Goal: Task Accomplishment & Management: Complete application form

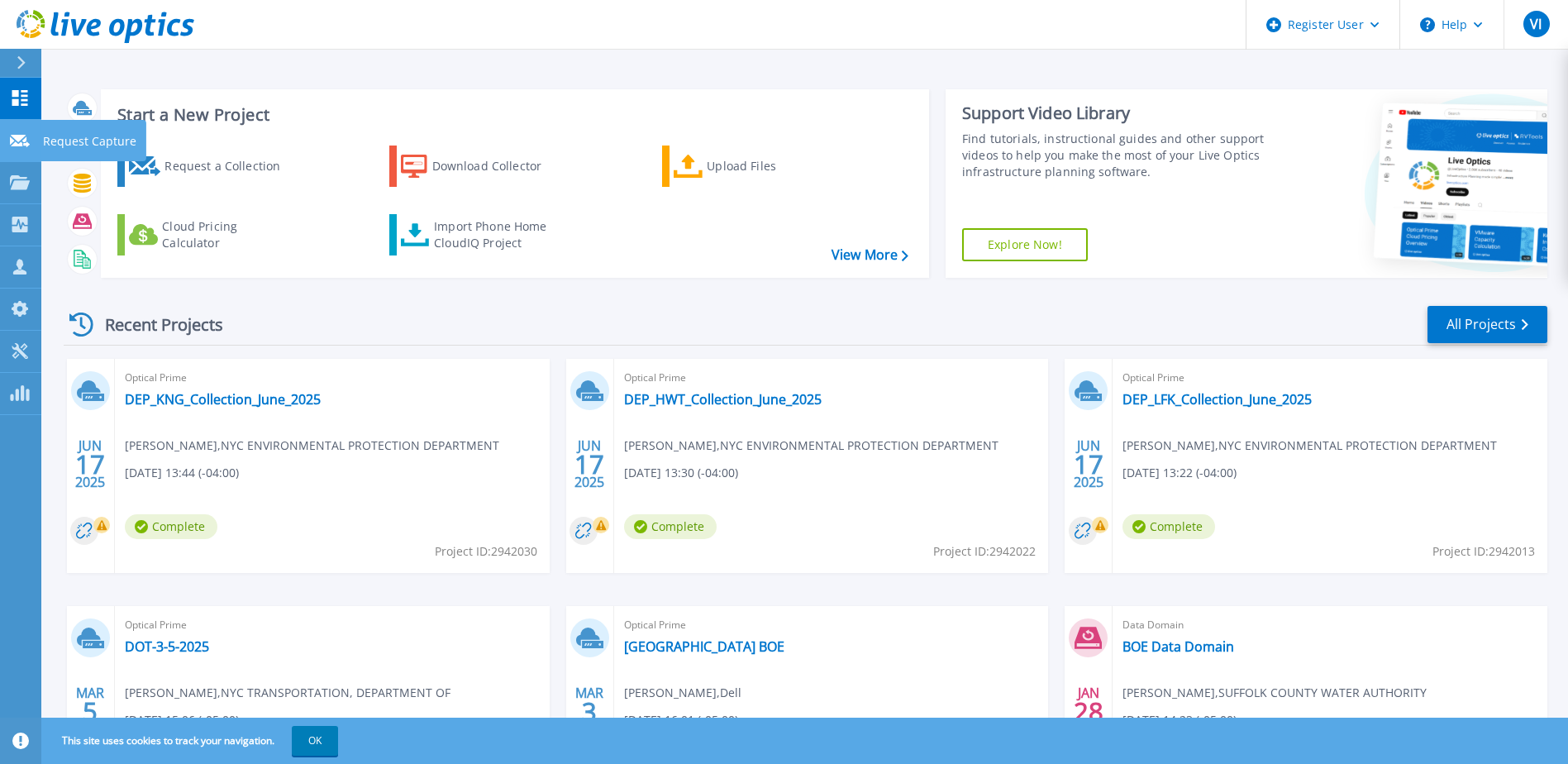
click at [66, 136] on p "Request Capture" at bounding box center [89, 141] width 93 height 43
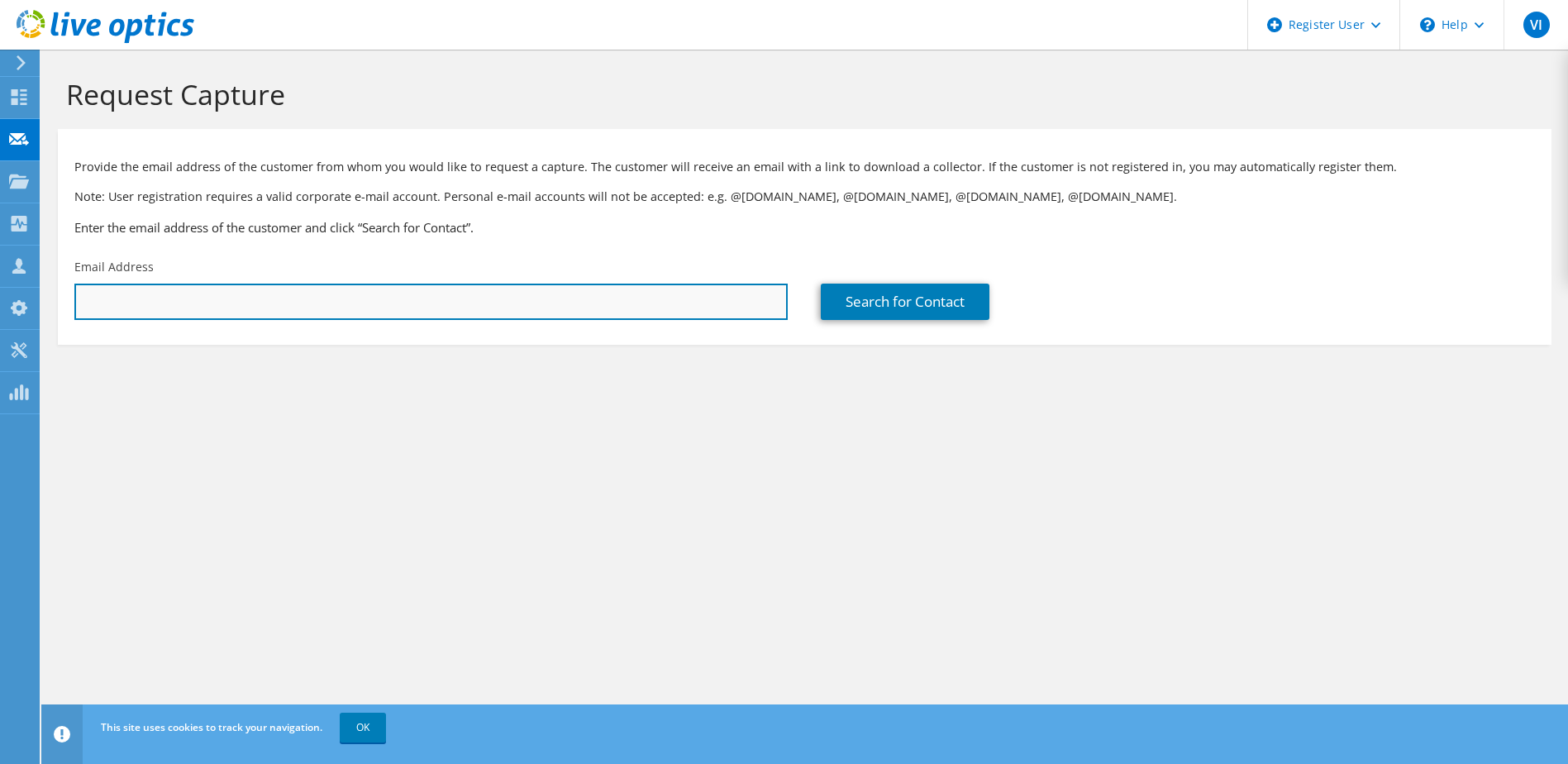
click at [417, 313] on input "text" at bounding box center [431, 302] width 714 height 37
click at [126, 304] on input "hang" at bounding box center [431, 302] width 714 height 37
drag, startPoint x: 166, startPoint y: 308, endPoint x: 22, endPoint y: 304, distance: 144.1
click at [22, 304] on div "VI Dell User Vincent Iannitelli Vincent.Iannitelli@Dell.com Dell My Profile Log…" at bounding box center [784, 382] width 1568 height 764
drag, startPoint x: 158, startPoint y: 317, endPoint x: 22, endPoint y: 309, distance: 136.2
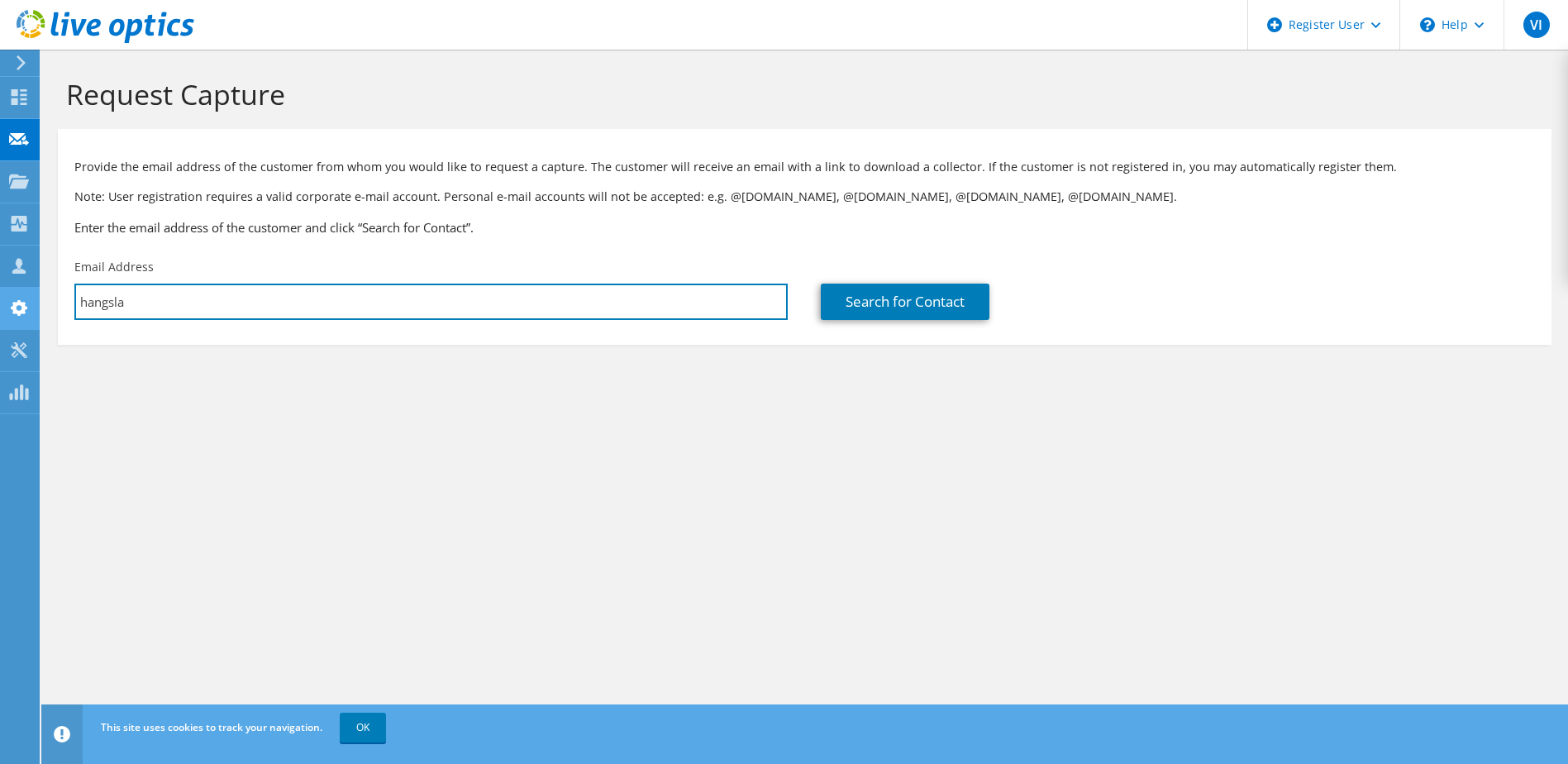
click at [22, 309] on div "VI Dell User Vincent Iannitelli Vincent.Iannitelli@Dell.com Dell My Profile Log…" at bounding box center [784, 382] width 1568 height 764
drag, startPoint x: 208, startPoint y: 299, endPoint x: -1, endPoint y: 300, distance: 209.0
click at [0, 300] on html "VI Dell User Vincent Iannitelli Vincent.Iannitelli@Dell.com Dell My Profile Log…" at bounding box center [784, 382] width 1568 height 764
click at [176, 297] on input "hangsl" at bounding box center [431, 302] width 714 height 37
drag, startPoint x: 126, startPoint y: 304, endPoint x: 67, endPoint y: 304, distance: 59.0
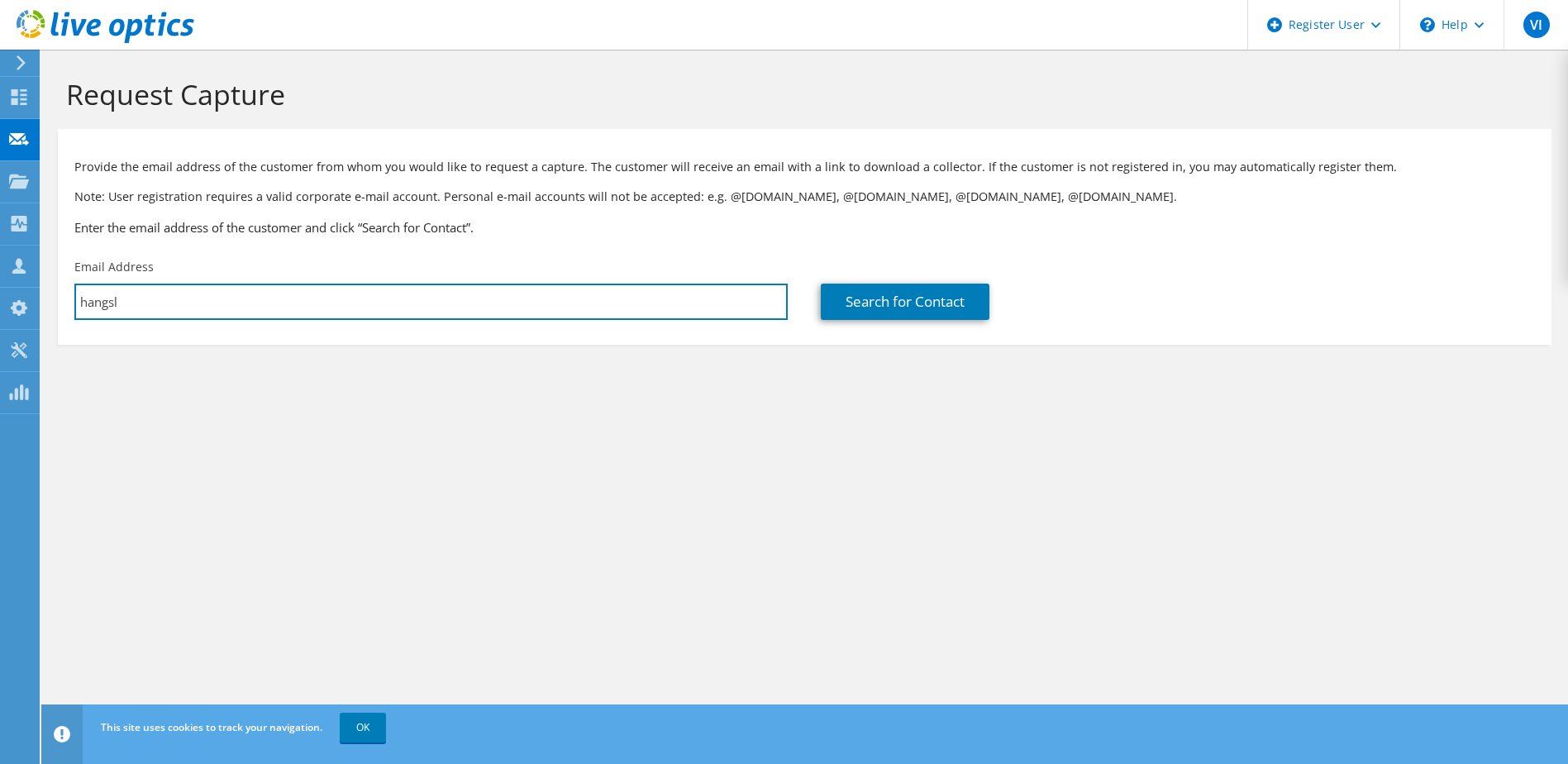
click at [68, 304] on div "Email Address hangsl" at bounding box center [431, 289] width 746 height 77
paste input "slyzwa@dsny.nyc.gov"
type input "slyzwa@dsny.nyc.gov"
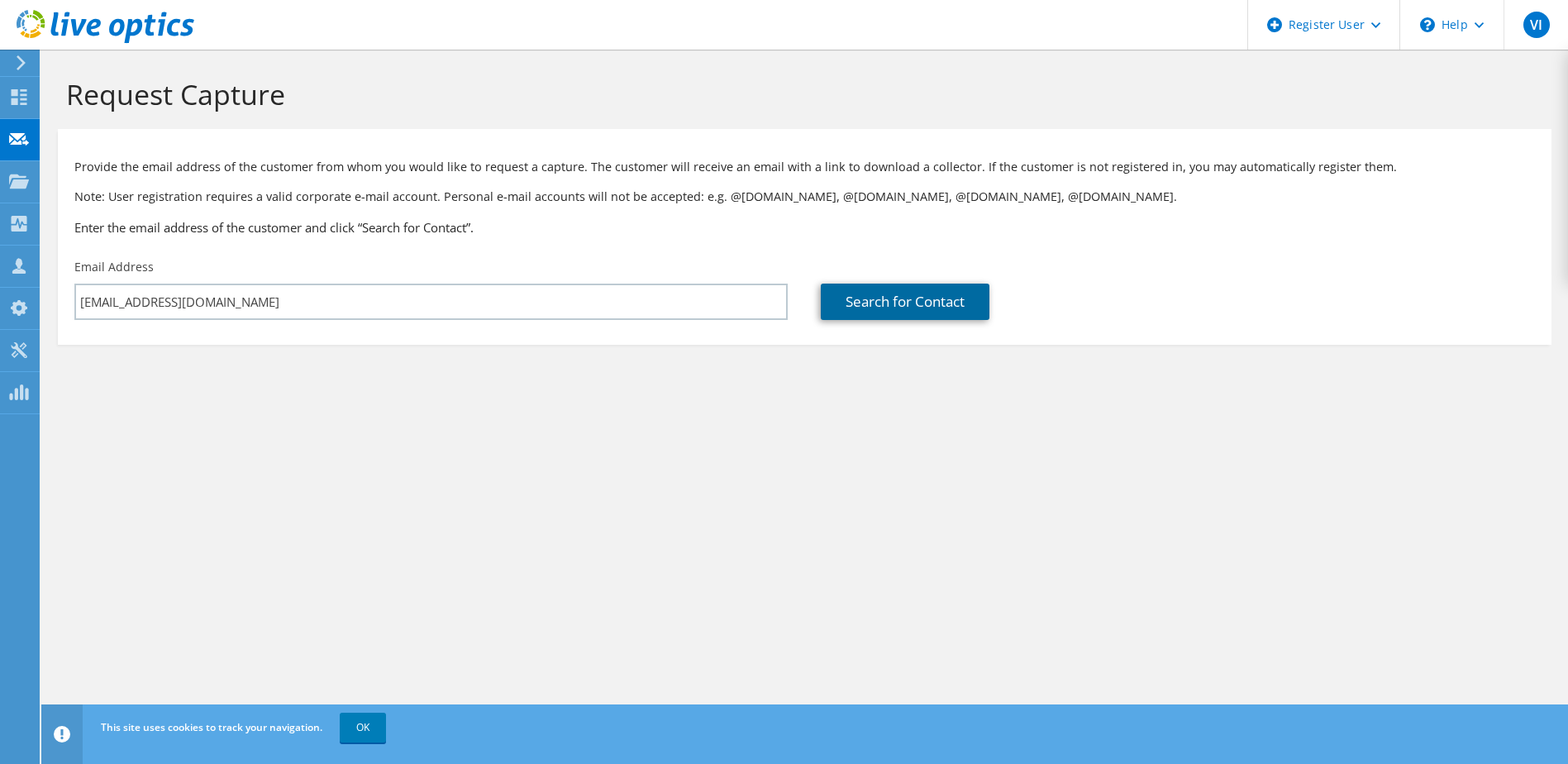
click at [887, 297] on link "Search for Contact" at bounding box center [905, 302] width 169 height 37
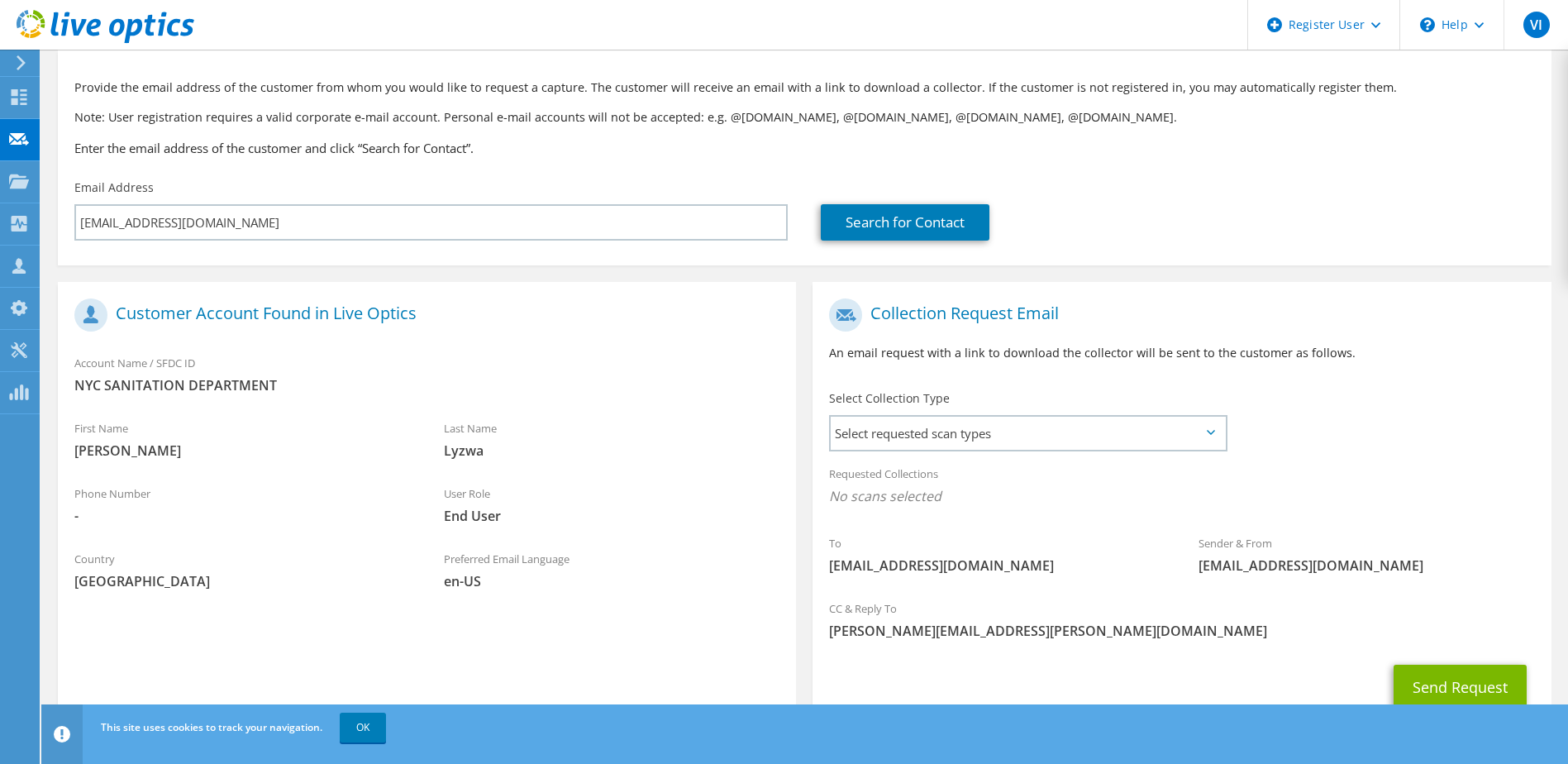
scroll to position [141, 0]
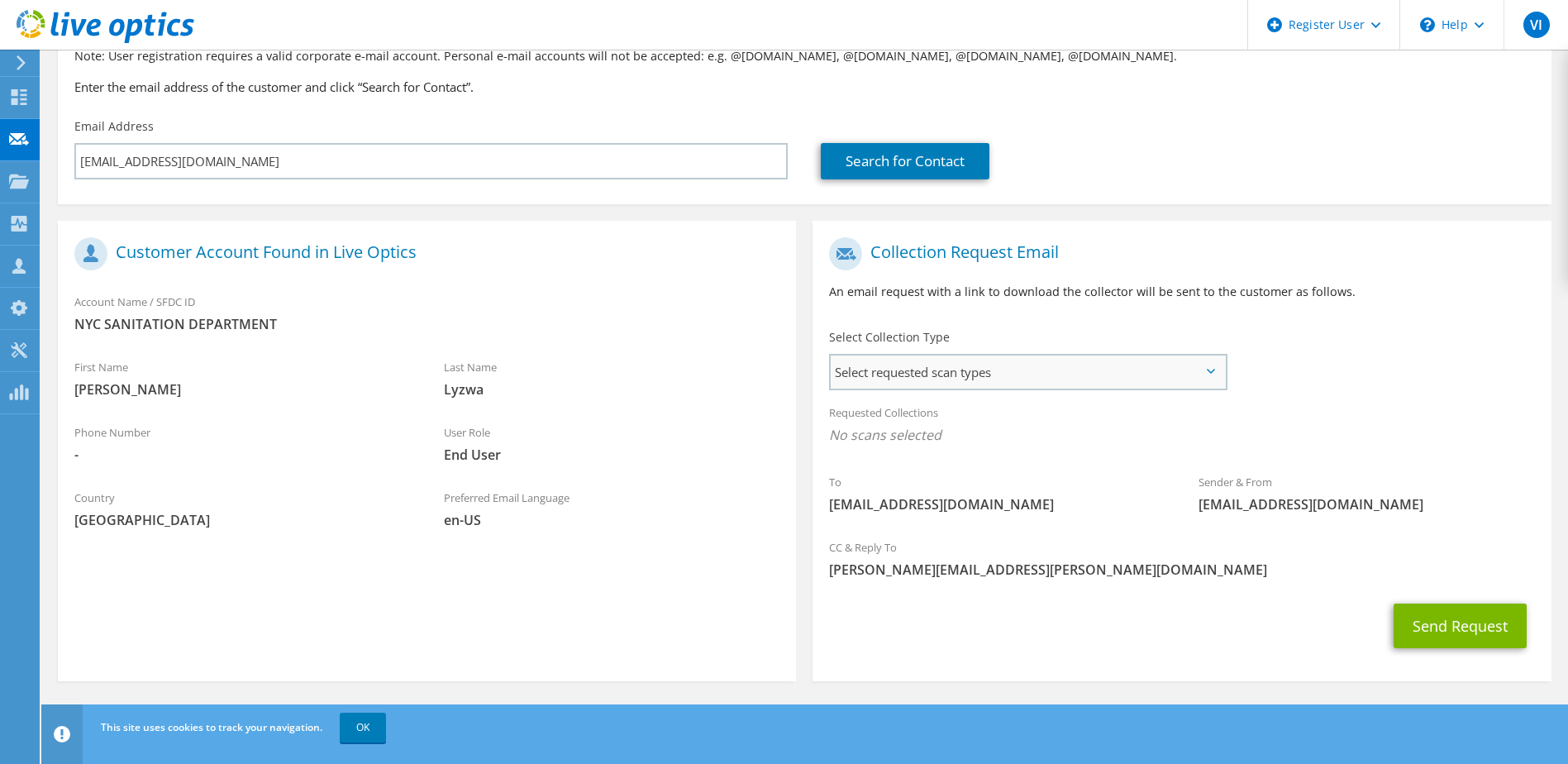
click at [981, 365] on span "Select requested scan types" at bounding box center [1027, 371] width 393 height 33
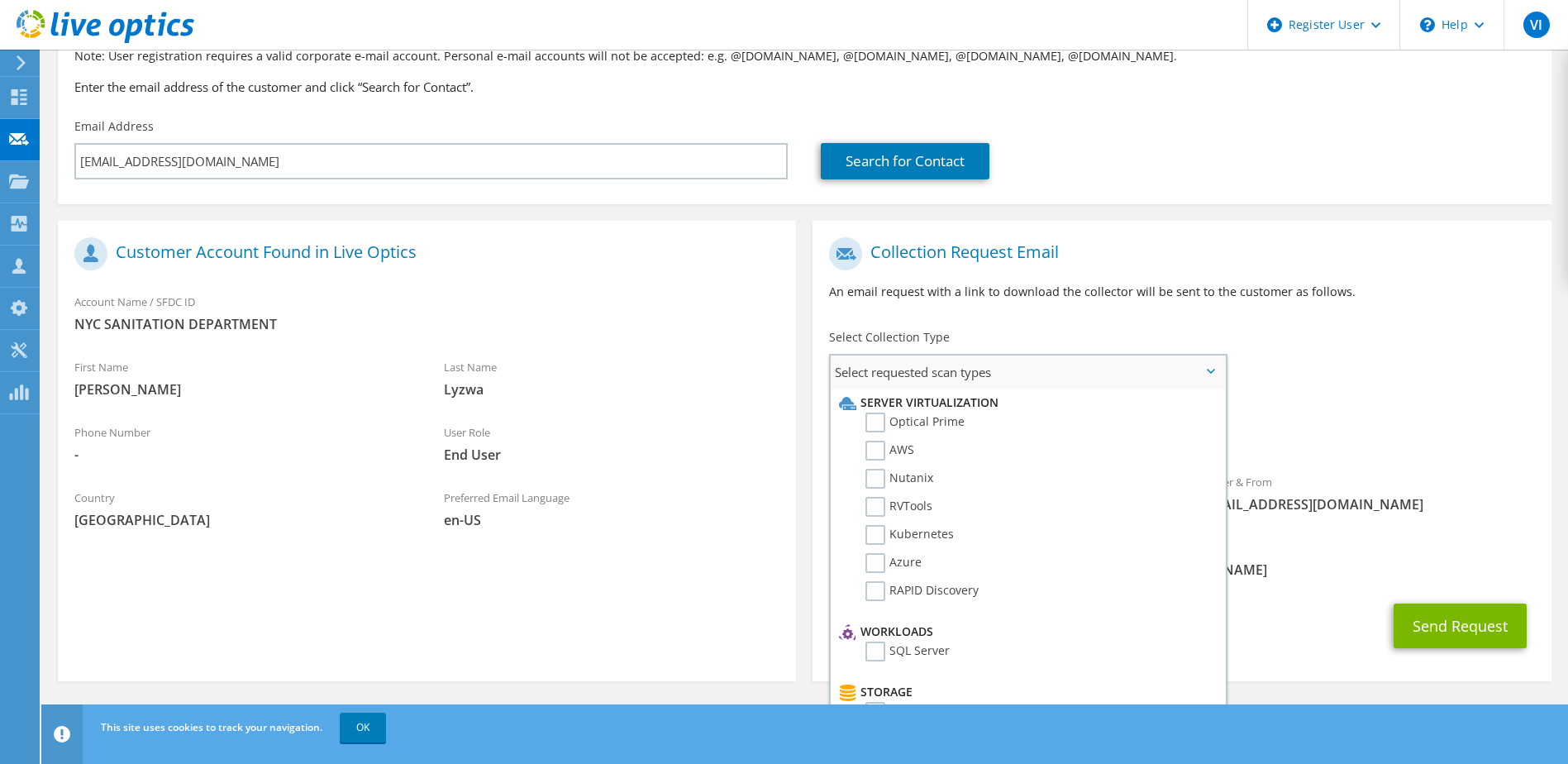
click at [897, 434] on li "Optical Prime" at bounding box center [1025, 427] width 381 height 28
click at [897, 424] on label "Optical Prime" at bounding box center [915, 423] width 99 height 20
click at [0, 0] on input "Optical Prime" at bounding box center [0, 0] width 0 height 0
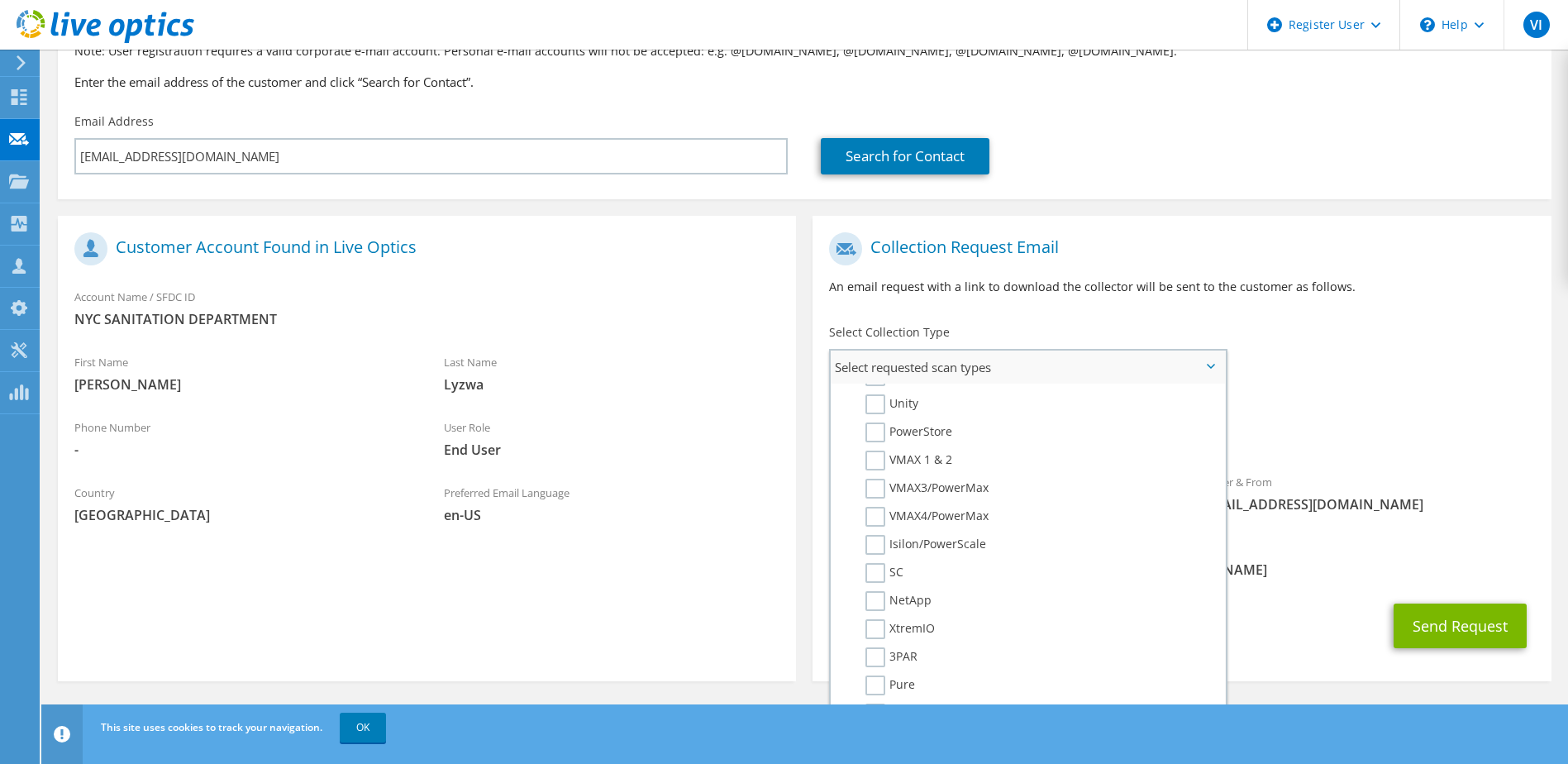
scroll to position [248, 0]
click at [877, 507] on label "PowerStore" at bounding box center [908, 515] width 86 height 20
click at [0, 0] on input "PowerStore" at bounding box center [0, 0] width 0 height 0
click at [909, 507] on label "PowerStore" at bounding box center [908, 515] width 86 height 20
click at [0, 0] on input "PowerStore" at bounding box center [0, 0] width 0 height 0
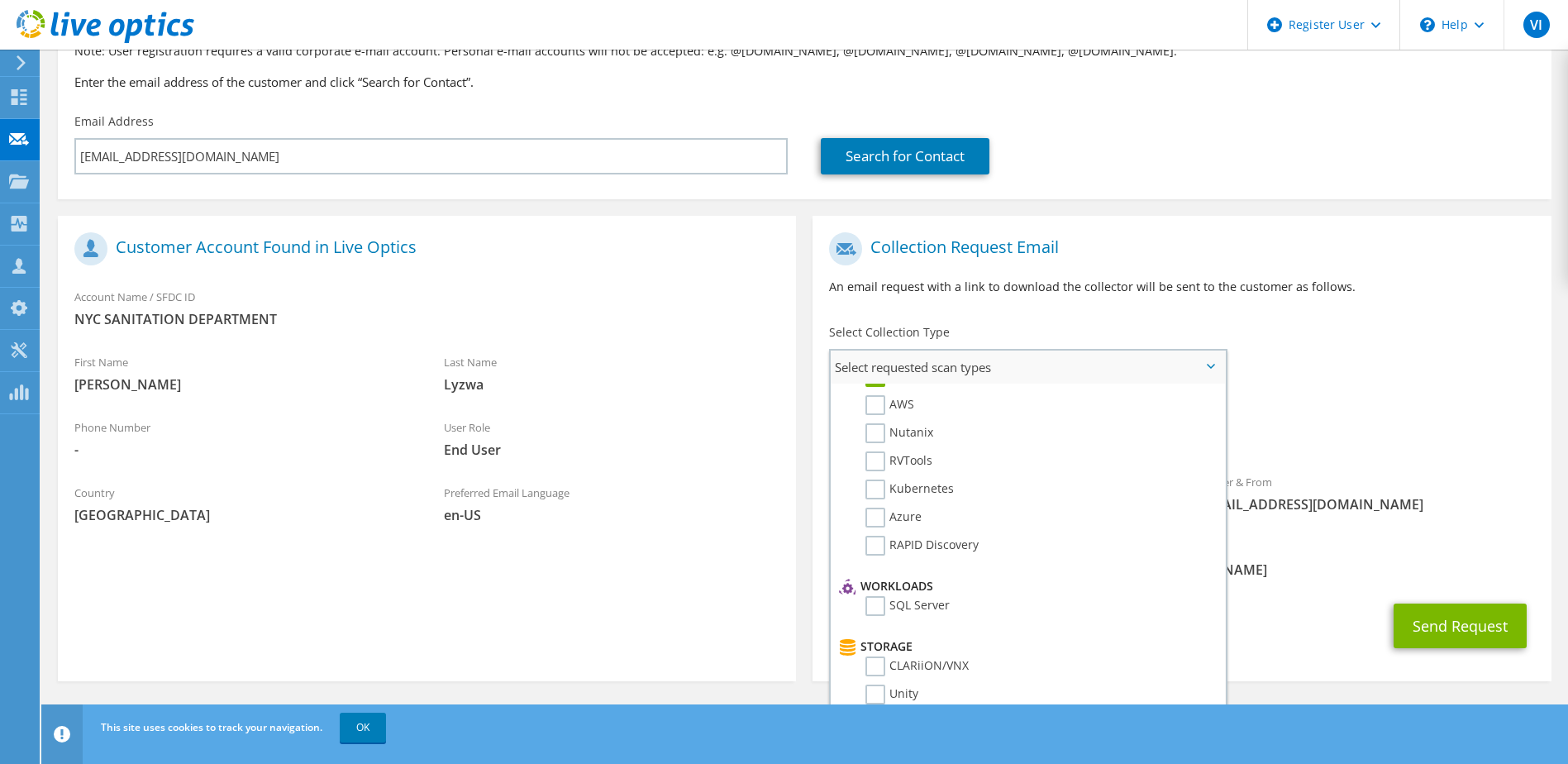
scroll to position [0, 0]
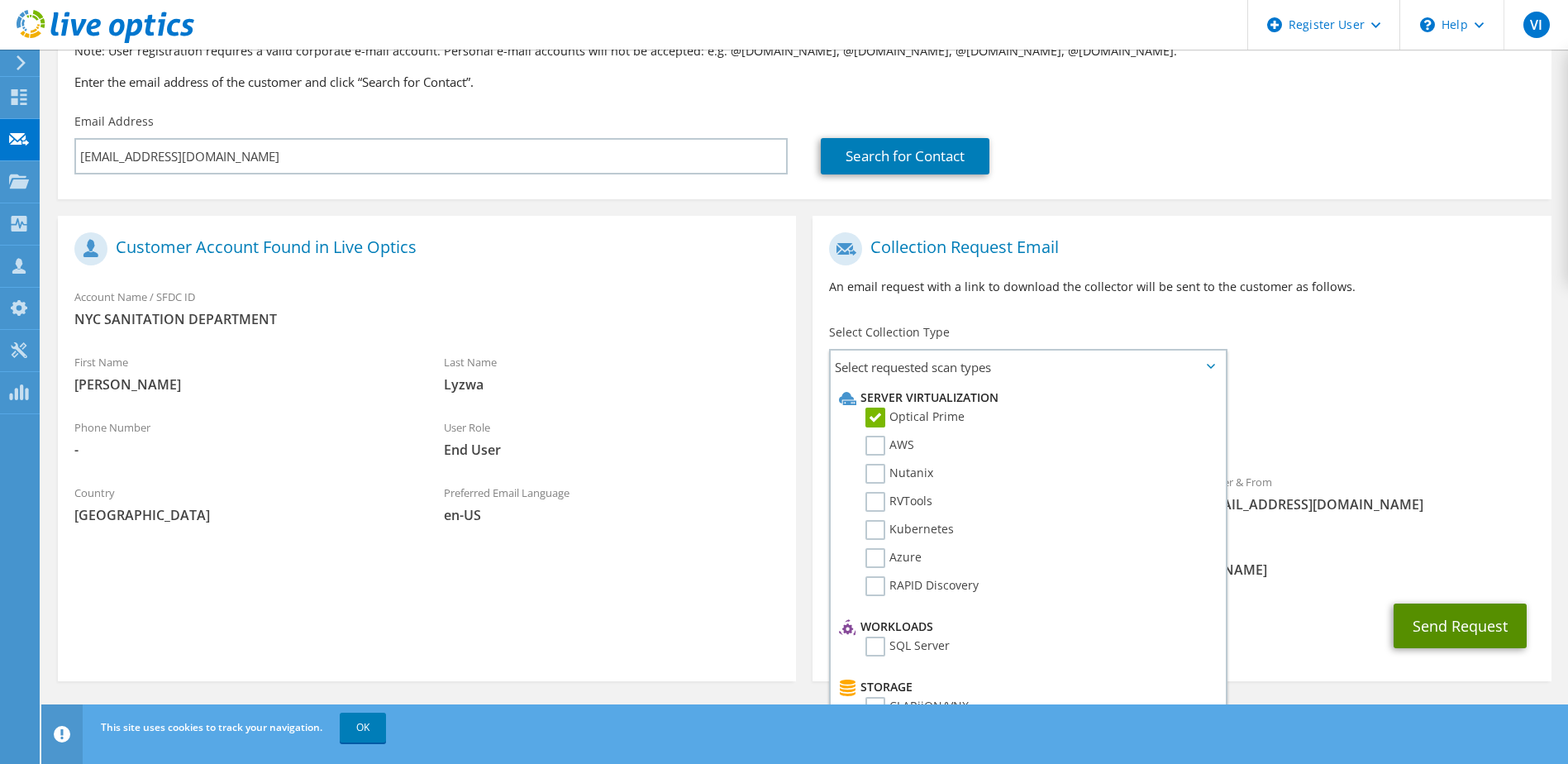
click at [1475, 621] on button "Send Request" at bounding box center [1460, 625] width 133 height 45
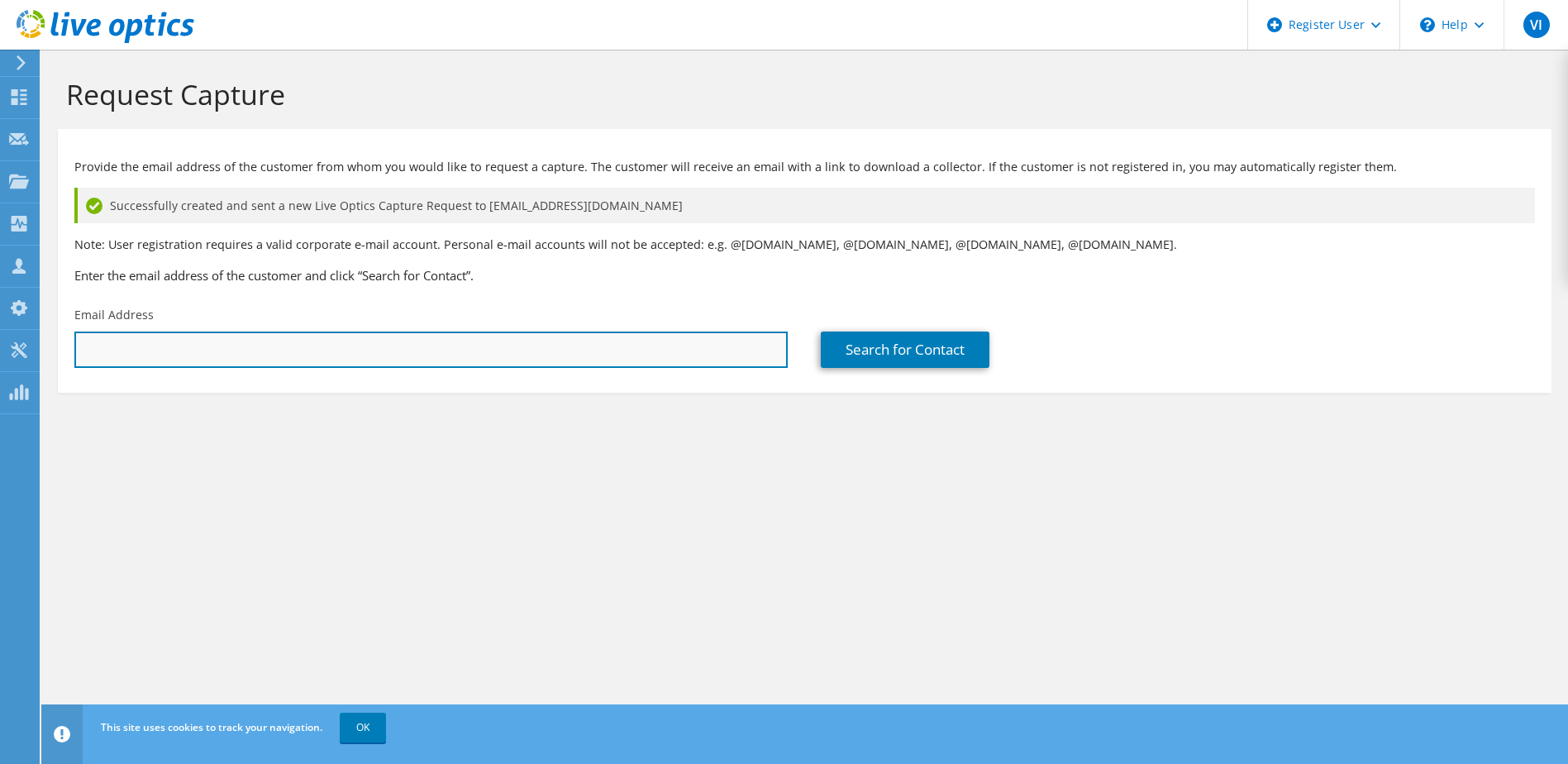
click at [275, 363] on input "text" at bounding box center [431, 349] width 714 height 37
type input "j"
click at [206, 342] on input "text" at bounding box center [431, 349] width 714 height 37
paste input "JCheung@dsny.nyc.gov"
type input "JCheung@dsny.nyc.gov"
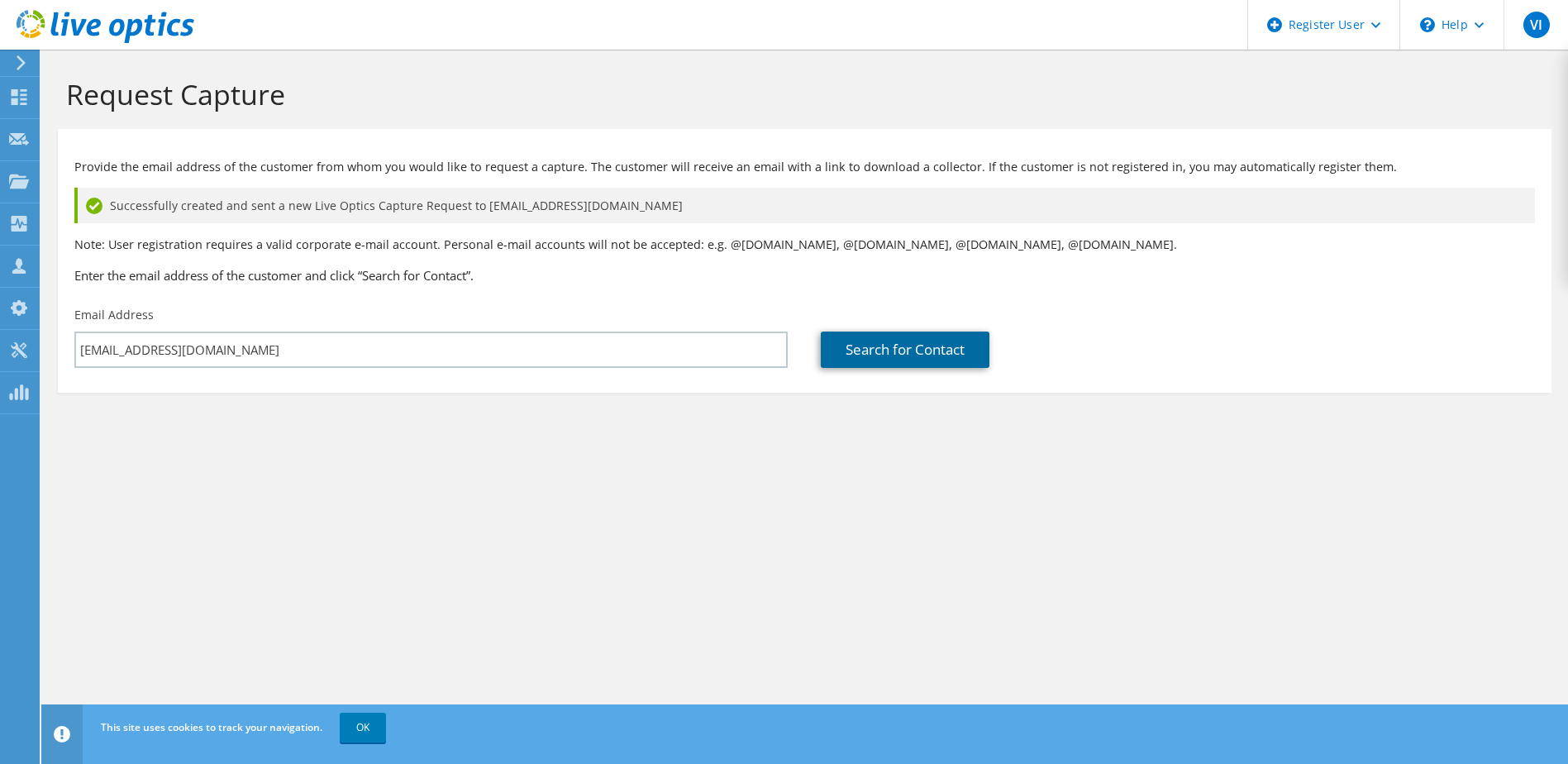
click at [899, 340] on link "Search for Contact" at bounding box center [905, 349] width 169 height 37
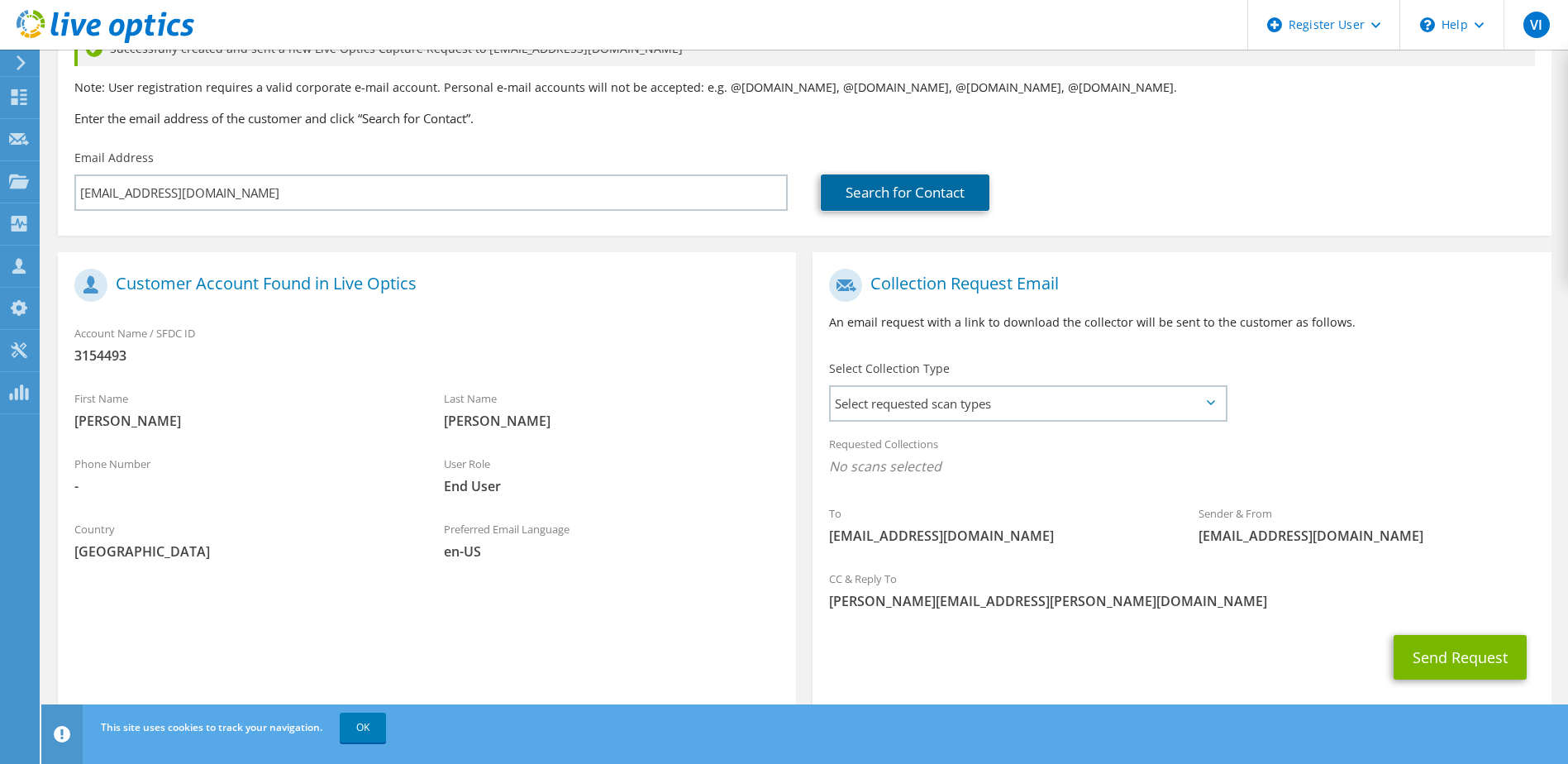
scroll to position [166, 0]
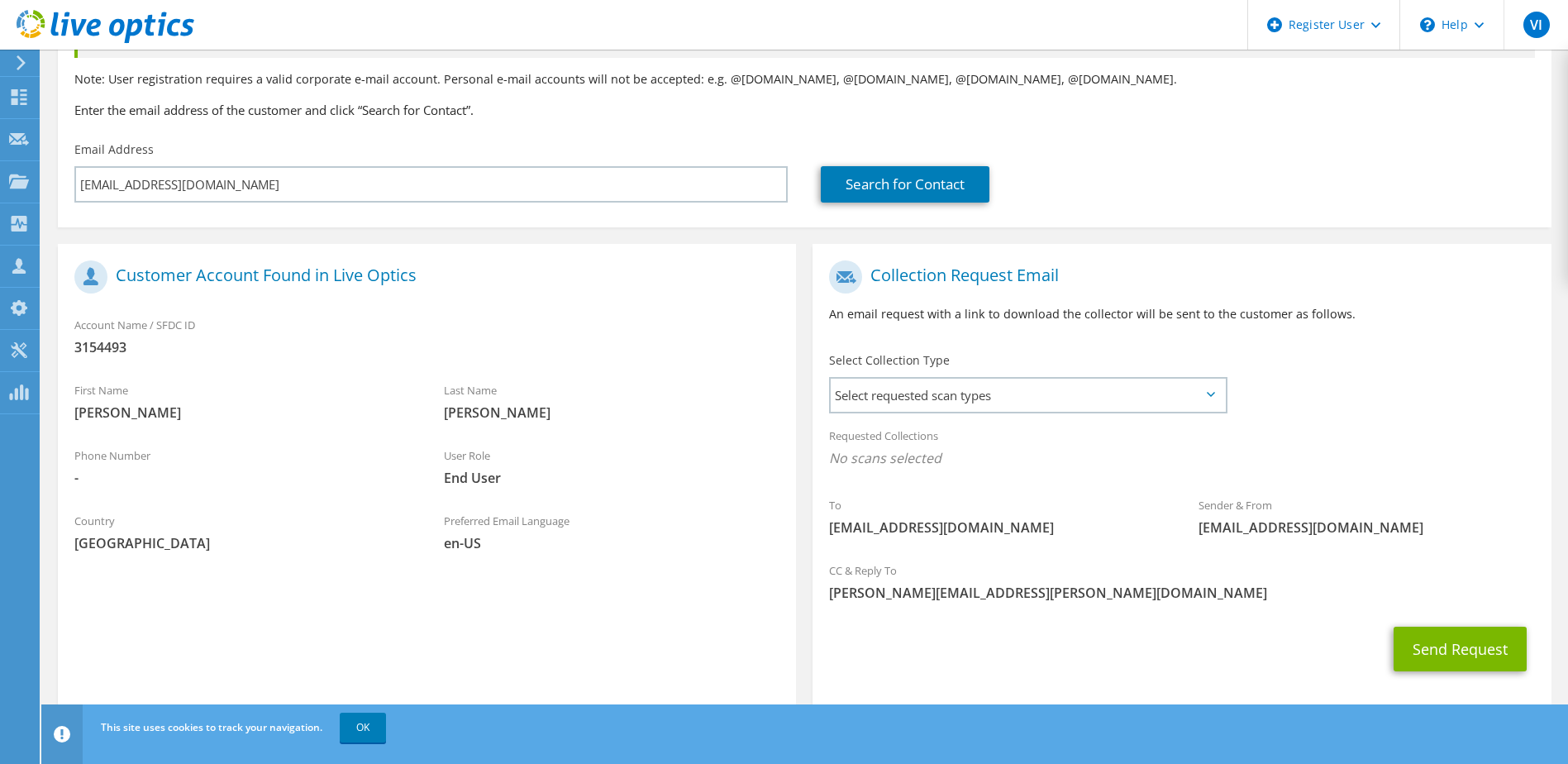
click at [937, 417] on div "Select Collection Type Select requested scan types Server Virtualization Optica…" at bounding box center [1028, 380] width 431 height 74
click at [938, 403] on span "Select requested scan types" at bounding box center [1027, 394] width 393 height 33
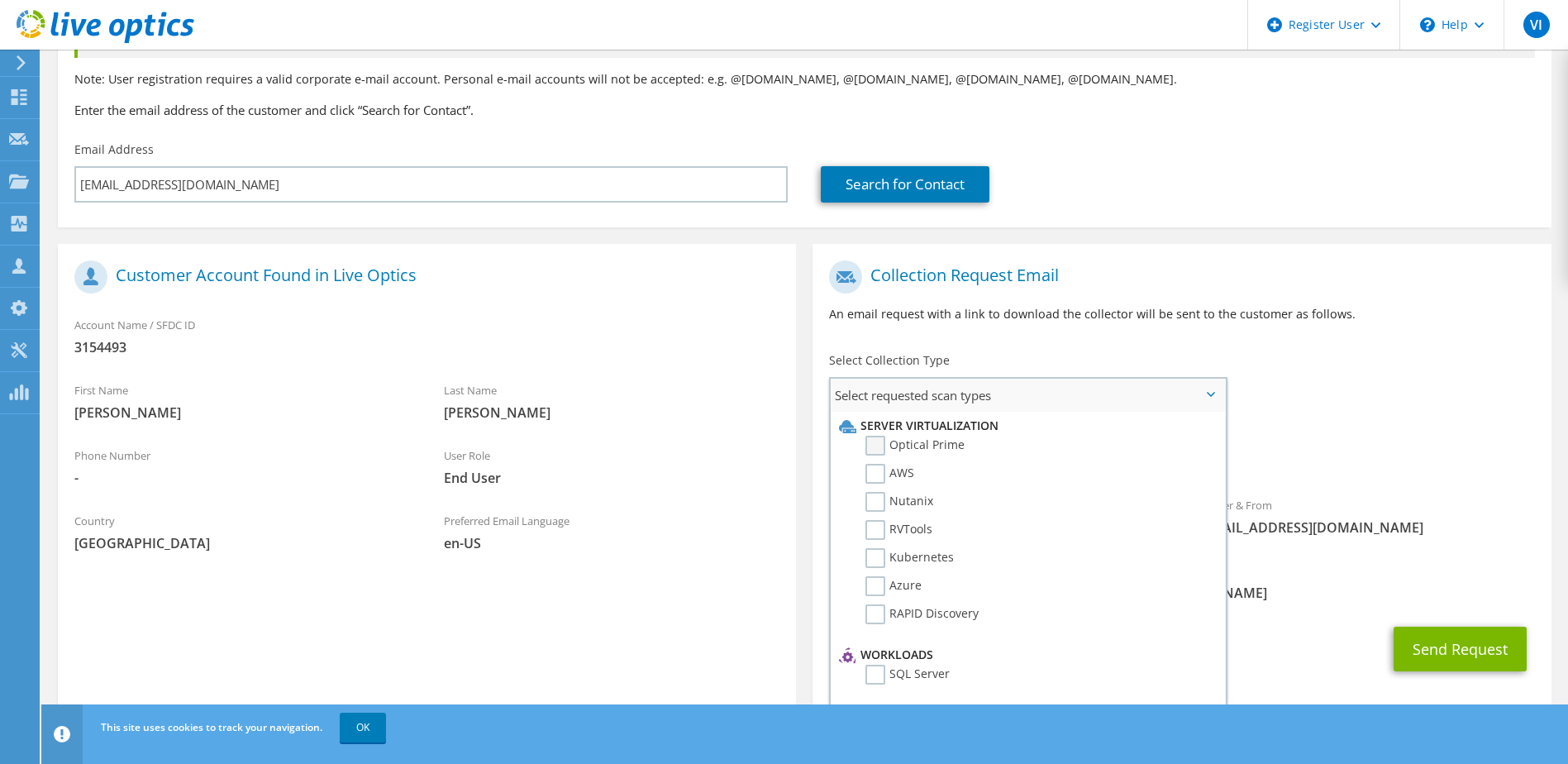
click at [912, 445] on label "Optical Prime" at bounding box center [915, 446] width 99 height 20
click at [0, 0] on input "Optical Prime" at bounding box center [0, 0] width 0 height 0
click at [1465, 644] on button "Send Request" at bounding box center [1460, 653] width 133 height 45
